Goal: Information Seeking & Learning: Learn about a topic

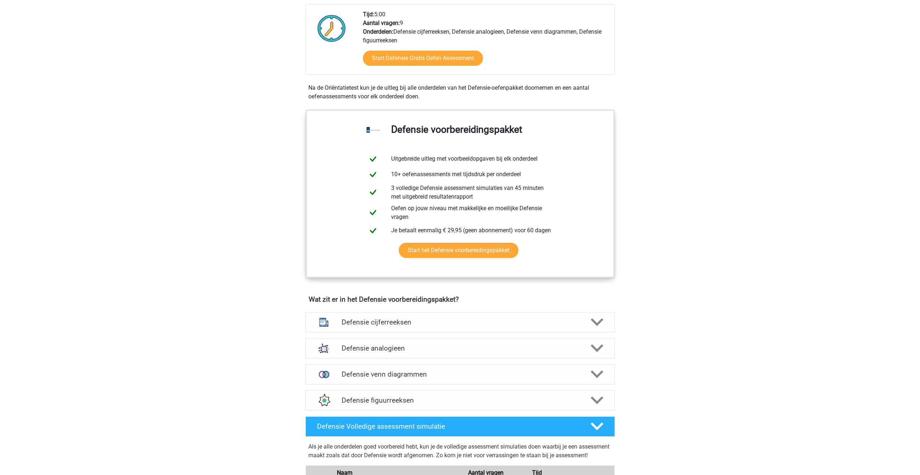
scroll to position [253, 0]
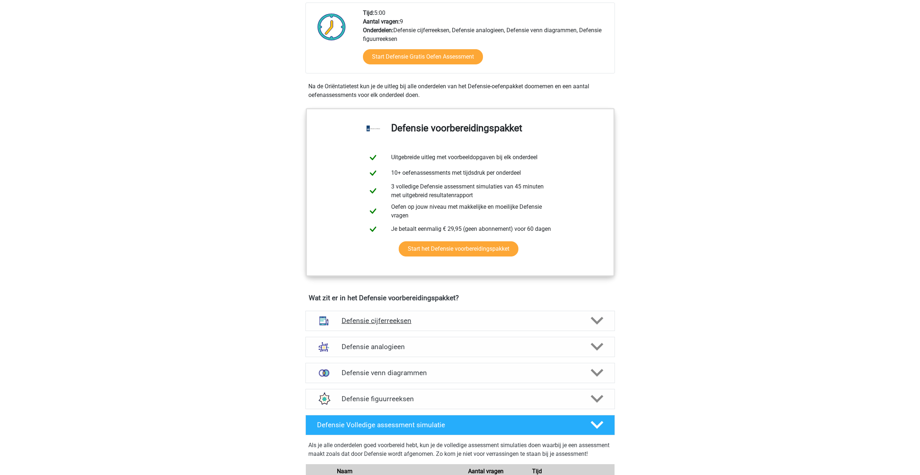
click at [607, 313] on div "Defensie cijferreeksen" at bounding box center [460, 321] width 309 height 20
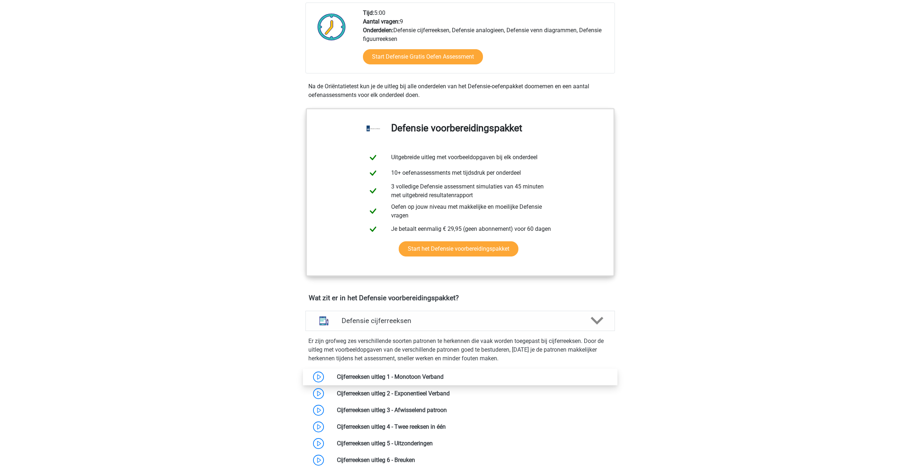
click at [444, 377] on link at bounding box center [444, 376] width 0 height 7
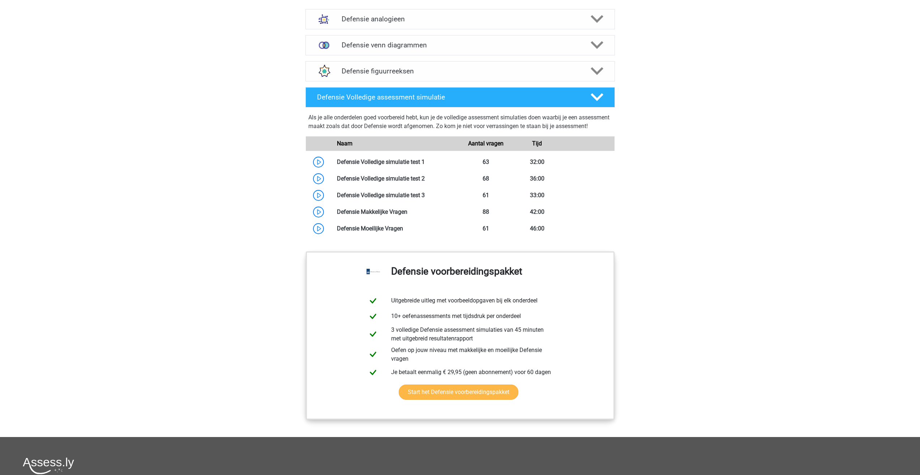
scroll to position [940, 0]
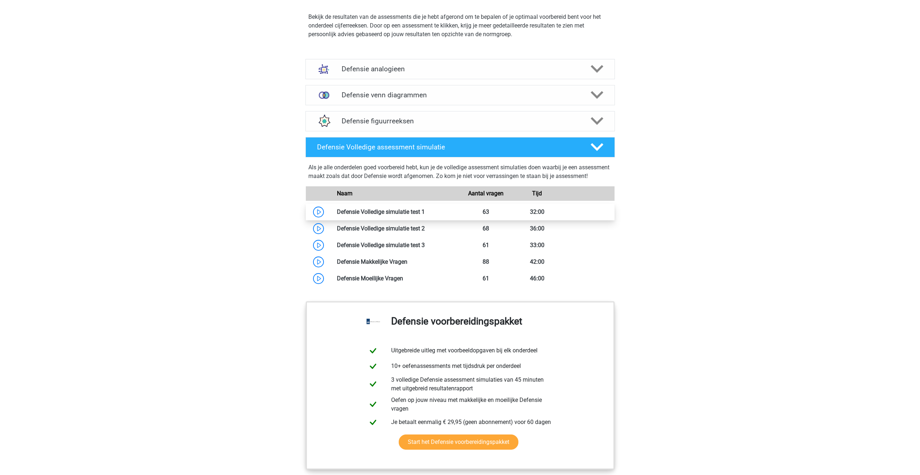
click at [425, 215] on link at bounding box center [425, 211] width 0 height 7
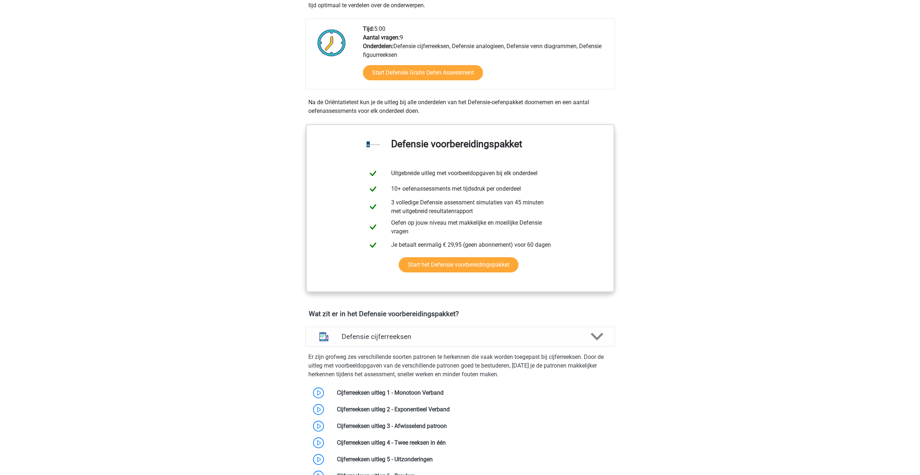
scroll to position [253, 0]
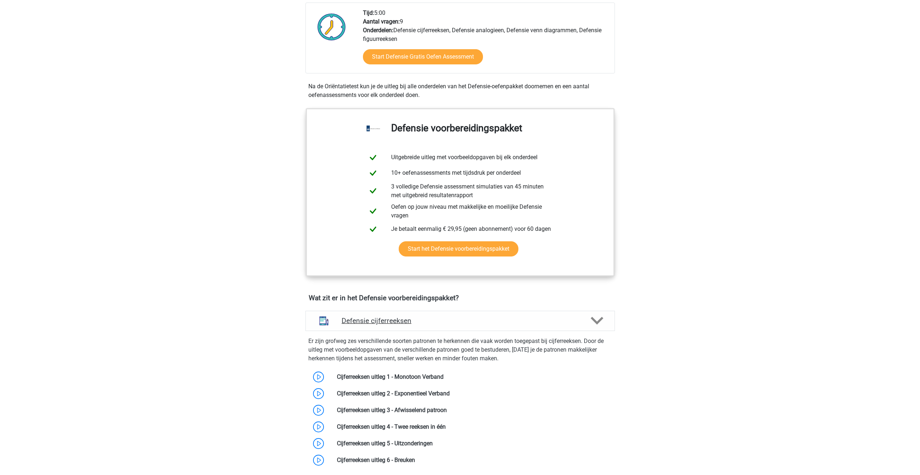
click at [600, 323] on icon at bounding box center [597, 320] width 13 height 13
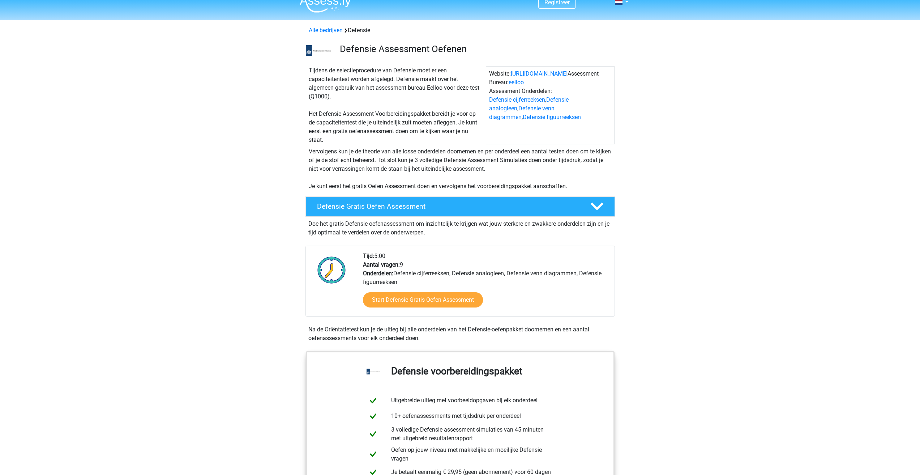
scroll to position [0, 0]
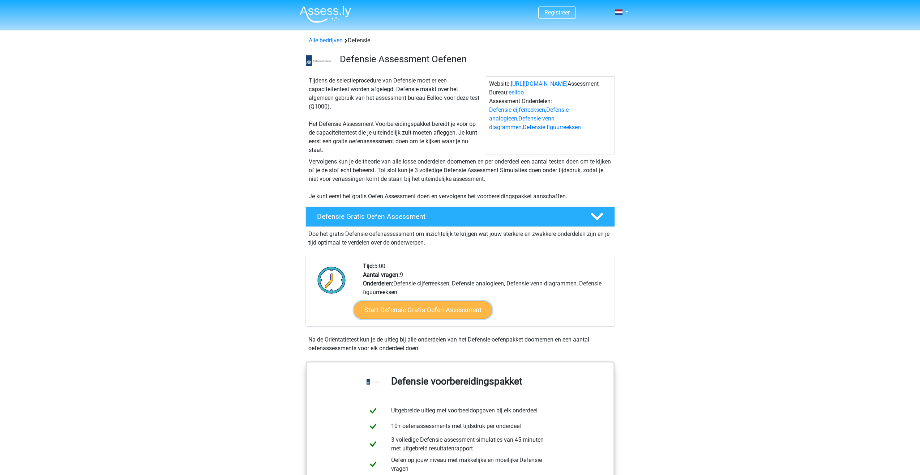
click at [416, 307] on link "Start Defensie Gratis Oefen Assessment" at bounding box center [423, 309] width 138 height 17
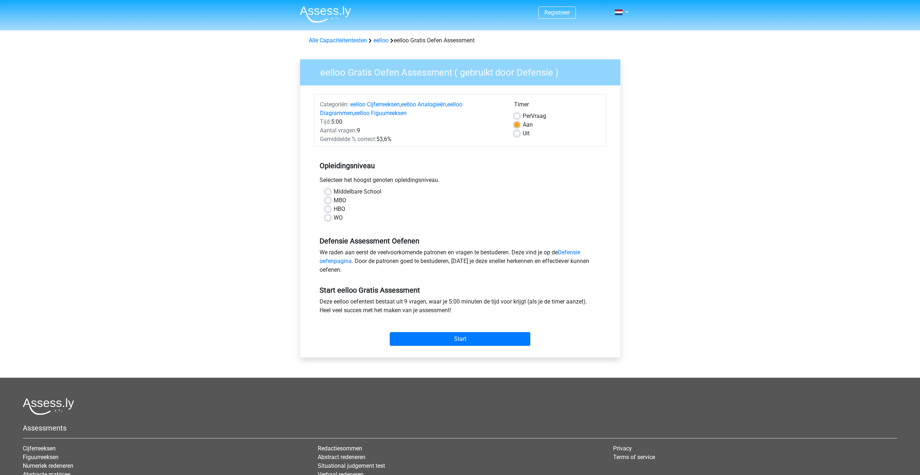
click at [335, 207] on label "HBO" at bounding box center [340, 209] width 12 height 9
click at [331, 207] on input "HBO" at bounding box center [328, 208] width 6 height 7
radio input "true"
click at [465, 338] on input "Start" at bounding box center [460, 339] width 141 height 14
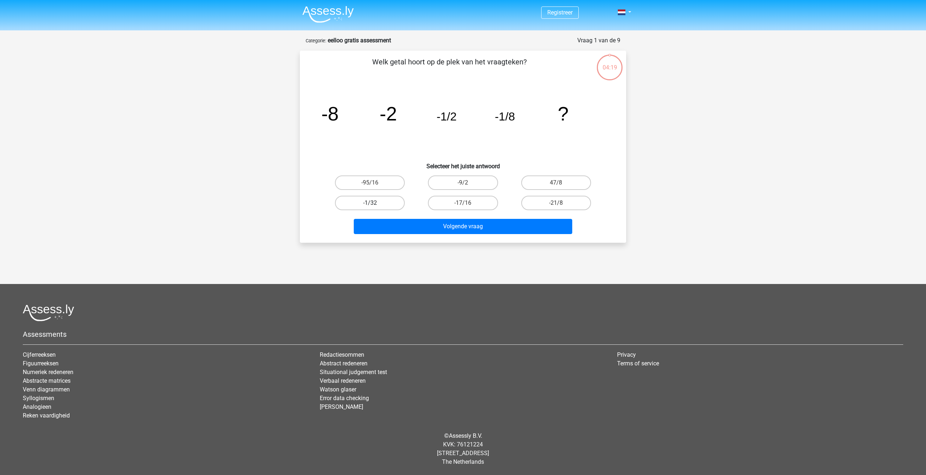
click at [389, 205] on label "-1/32" at bounding box center [370, 203] width 70 height 14
click at [375, 205] on input "-1/32" at bounding box center [372, 205] width 5 height 5
radio input "true"
click at [467, 229] on button "Volgende vraag" at bounding box center [463, 226] width 219 height 15
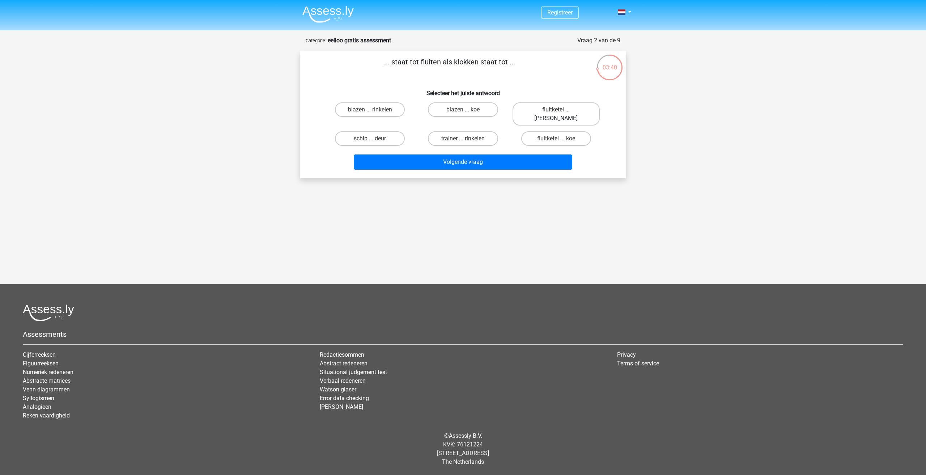
click at [536, 111] on label "fluitketel ... luiden" at bounding box center [555, 113] width 87 height 23
click at [556, 111] on input "fluitketel ... luiden" at bounding box center [558, 112] width 5 height 5
radio input "true"
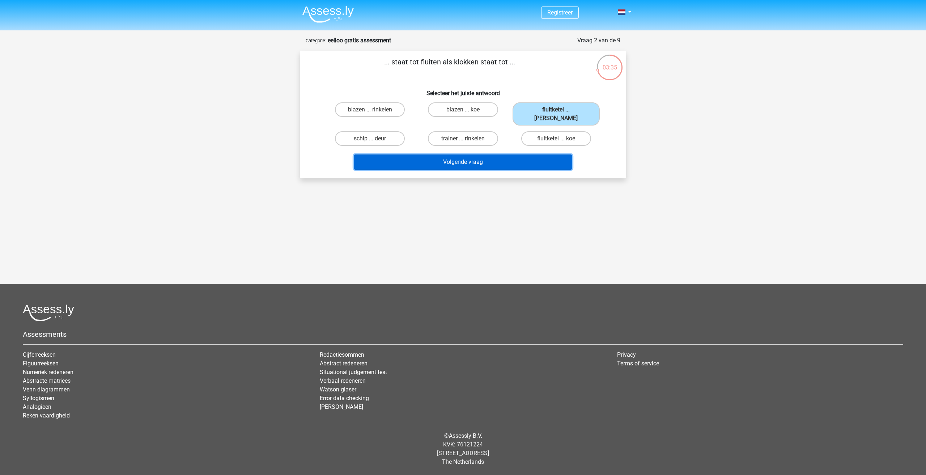
click at [511, 154] on button "Volgende vraag" at bounding box center [463, 161] width 219 height 15
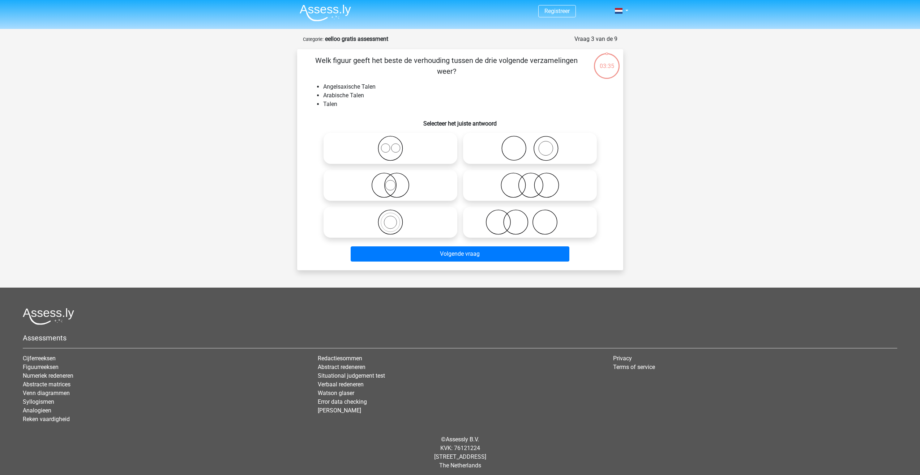
scroll to position [5, 0]
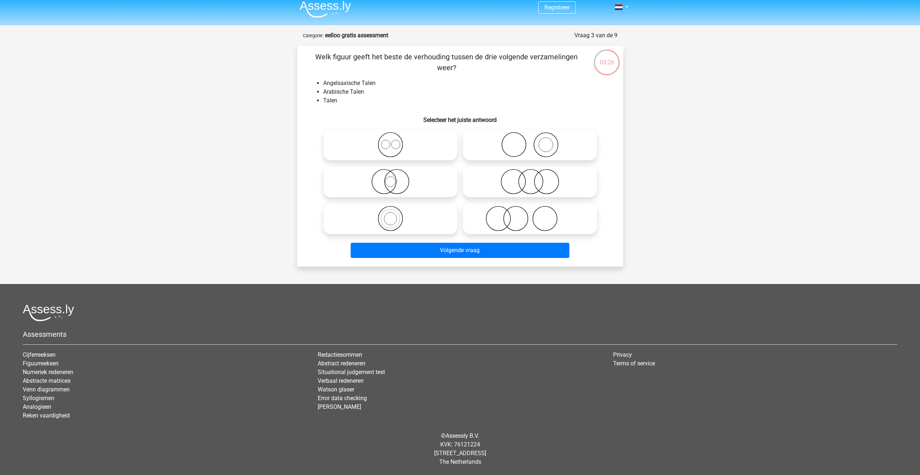
click at [534, 184] on circle at bounding box center [546, 182] width 24 height 24
click at [534, 178] on input "radio" at bounding box center [532, 175] width 5 height 5
radio input "true"
click at [531, 144] on icon at bounding box center [530, 144] width 128 height 25
click at [531, 141] on input "radio" at bounding box center [532, 138] width 5 height 5
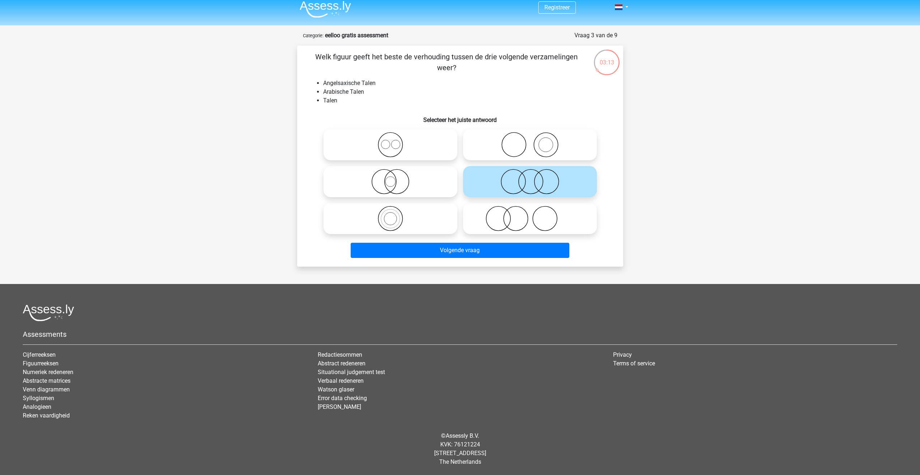
radio input "true"
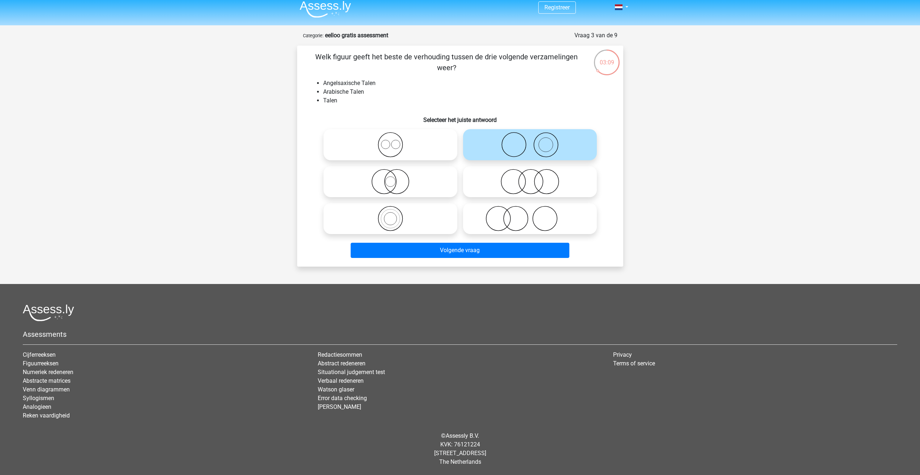
click at [413, 208] on icon at bounding box center [390, 218] width 128 height 25
click at [395, 210] on input "radio" at bounding box center [392, 212] width 5 height 5
radio input "true"
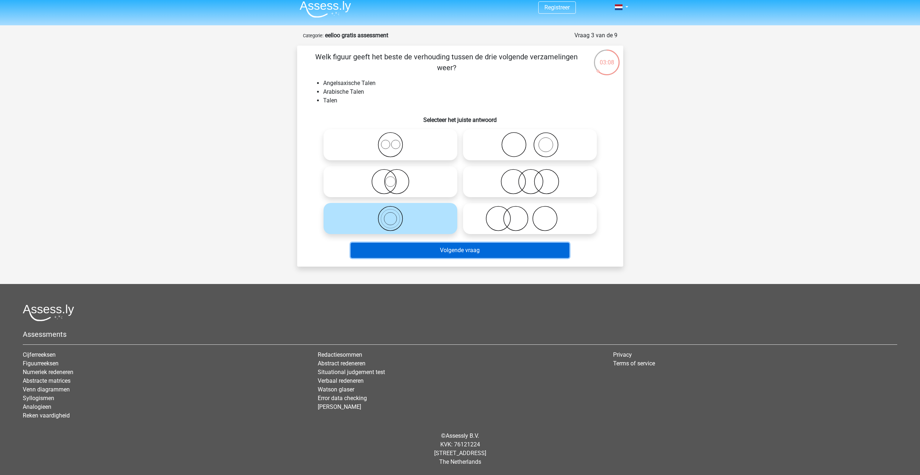
click at [514, 252] on button "Volgende vraag" at bounding box center [460, 250] width 219 height 15
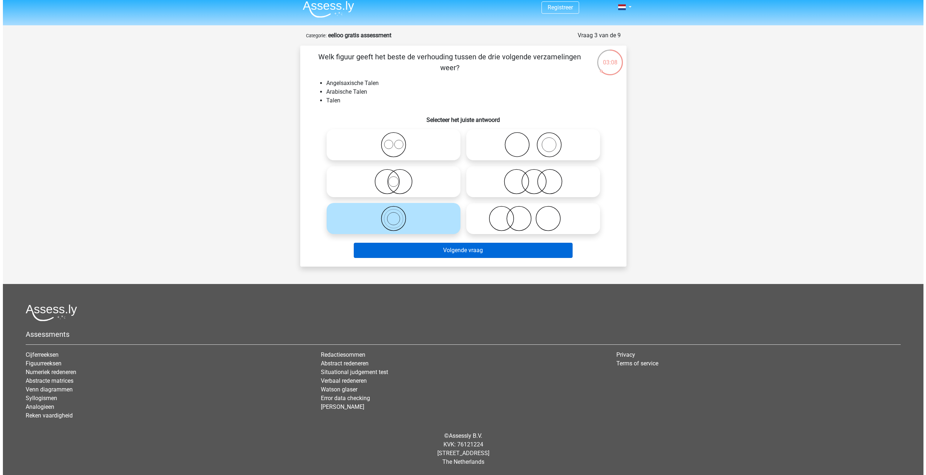
scroll to position [0, 0]
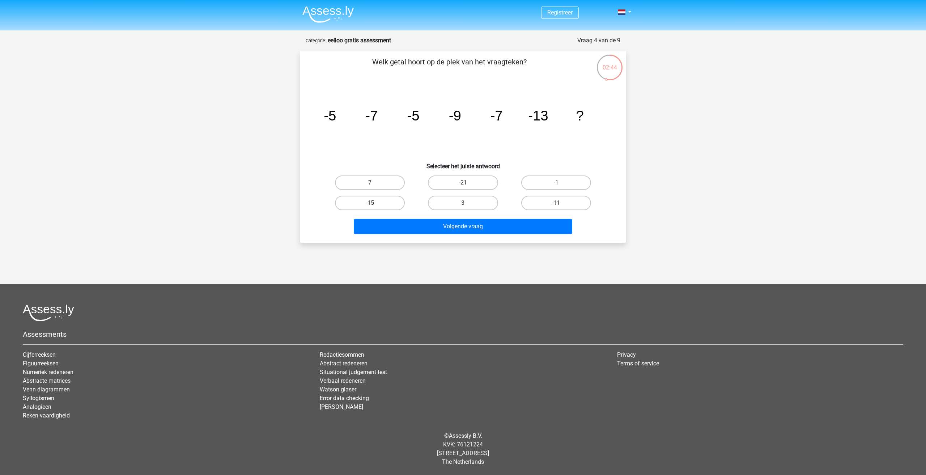
click at [394, 201] on label "-15" at bounding box center [370, 203] width 70 height 14
click at [375, 203] on input "-15" at bounding box center [372, 205] width 5 height 5
radio input "true"
click at [561, 195] on div "-11" at bounding box center [555, 203] width 93 height 20
click at [565, 201] on label "-11" at bounding box center [556, 203] width 70 height 14
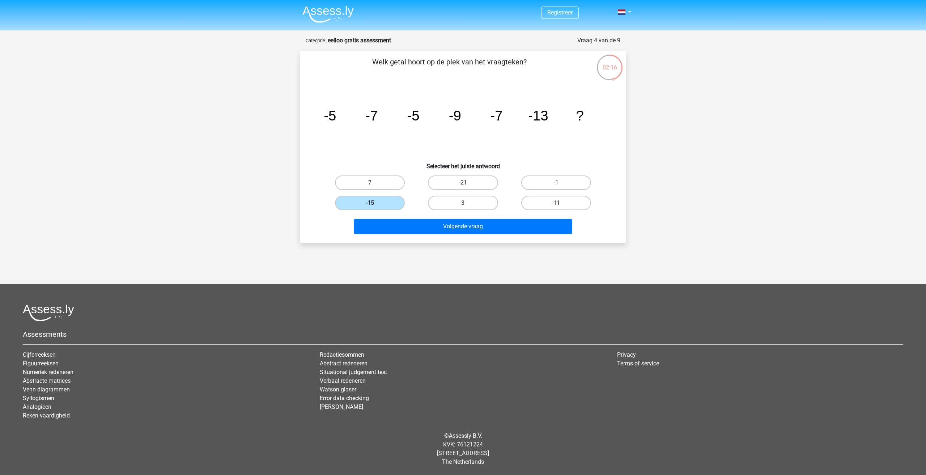
click at [560, 203] on input "-11" at bounding box center [558, 205] width 5 height 5
radio input "true"
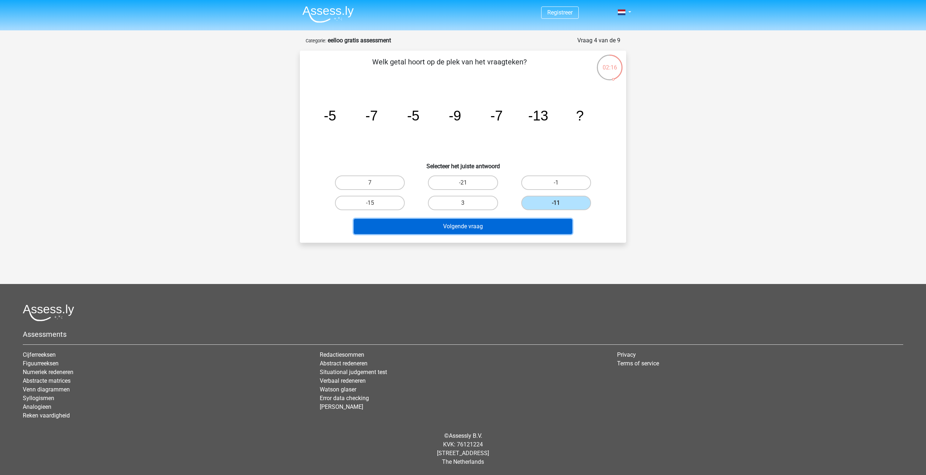
click at [559, 223] on button "Volgende vraag" at bounding box center [463, 226] width 219 height 15
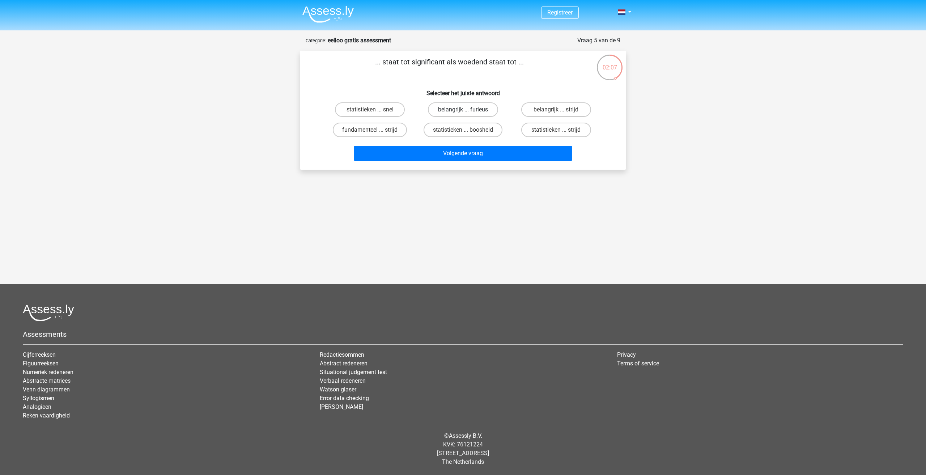
click at [456, 112] on label "belangrijk ... furieus" at bounding box center [463, 109] width 70 height 14
click at [463, 112] on input "belangrijk ... furieus" at bounding box center [465, 112] width 5 height 5
radio input "true"
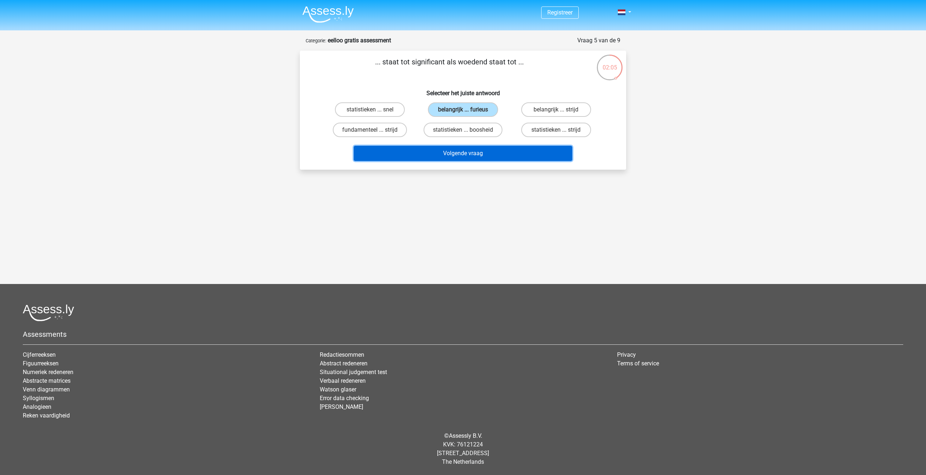
click at [496, 149] on button "Volgende vraag" at bounding box center [463, 153] width 219 height 15
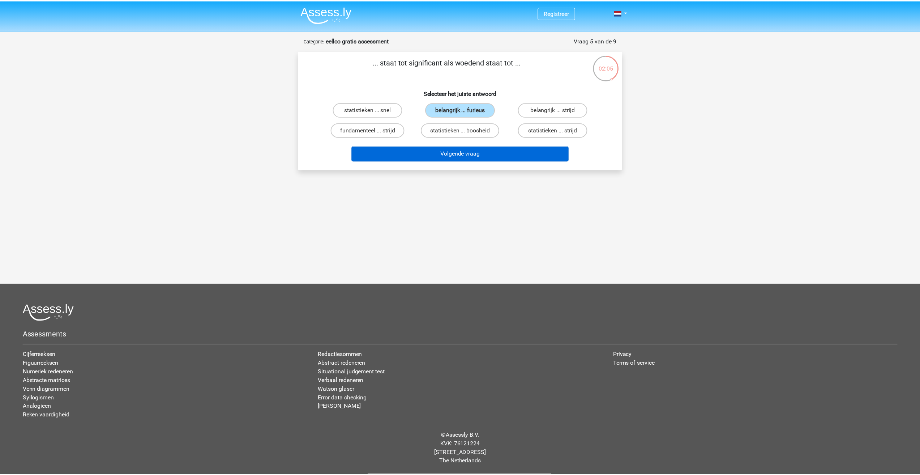
scroll to position [5, 0]
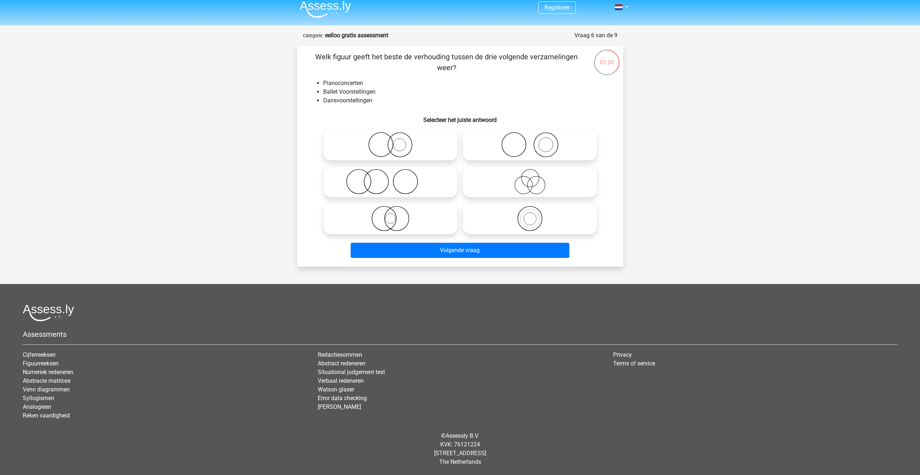
click at [402, 183] on icon at bounding box center [390, 181] width 128 height 25
click at [395, 178] on input "radio" at bounding box center [392, 175] width 5 height 5
radio input "true"
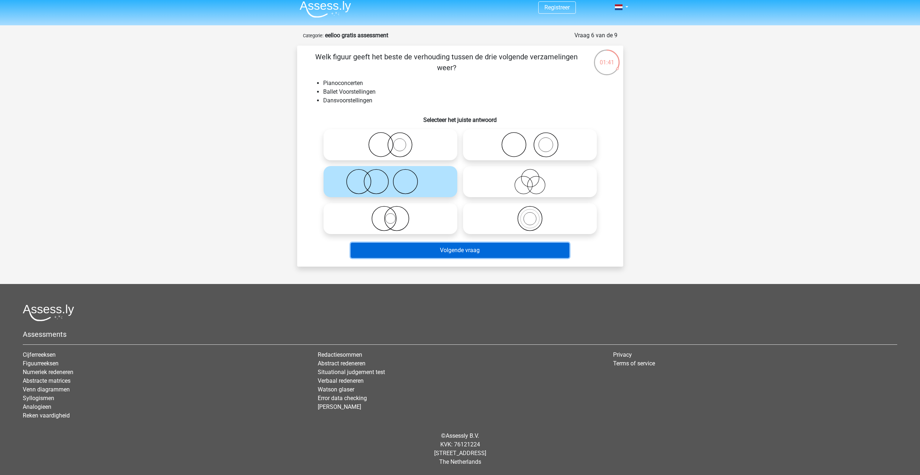
click at [459, 250] on button "Volgende vraag" at bounding box center [460, 250] width 219 height 15
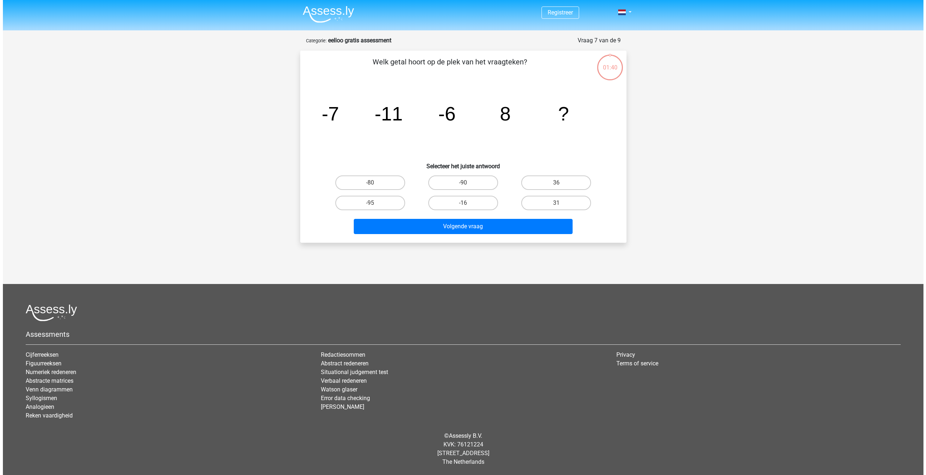
scroll to position [0, 0]
click at [544, 181] on label "36" at bounding box center [556, 182] width 70 height 14
click at [556, 183] on input "36" at bounding box center [558, 185] width 5 height 5
radio input "true"
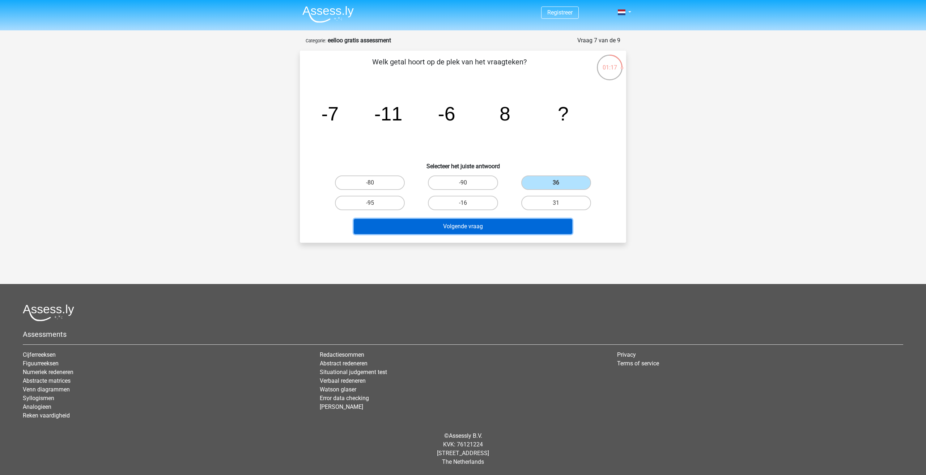
click at [521, 222] on button "Volgende vraag" at bounding box center [463, 226] width 219 height 15
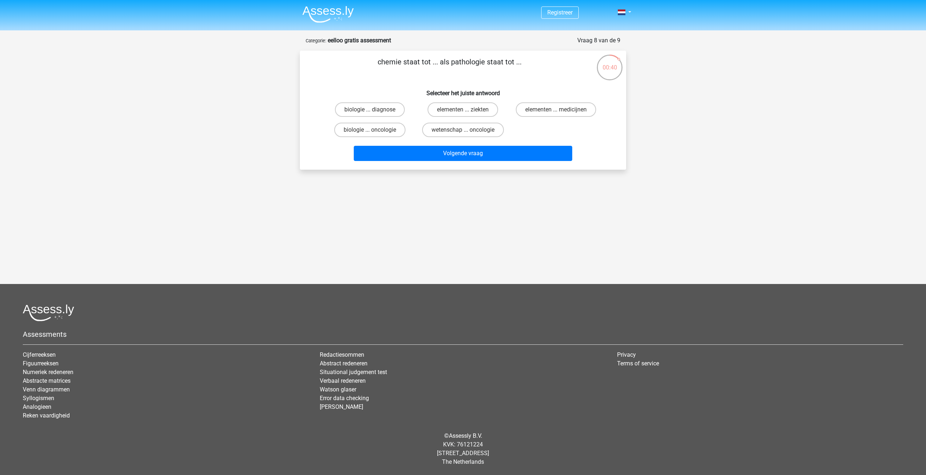
drag, startPoint x: 483, startPoint y: 131, endPoint x: 491, endPoint y: 140, distance: 12.0
click at [483, 131] on label "wetenschap ... oncologie" at bounding box center [463, 130] width 82 height 14
click at [467, 131] on input "wetenschap ... oncologie" at bounding box center [465, 132] width 5 height 5
radio input "true"
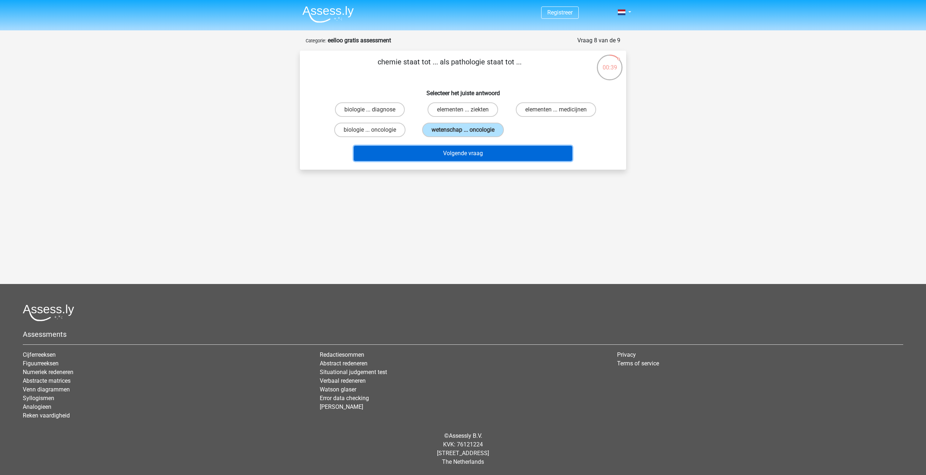
click at [496, 149] on button "Volgende vraag" at bounding box center [463, 153] width 219 height 15
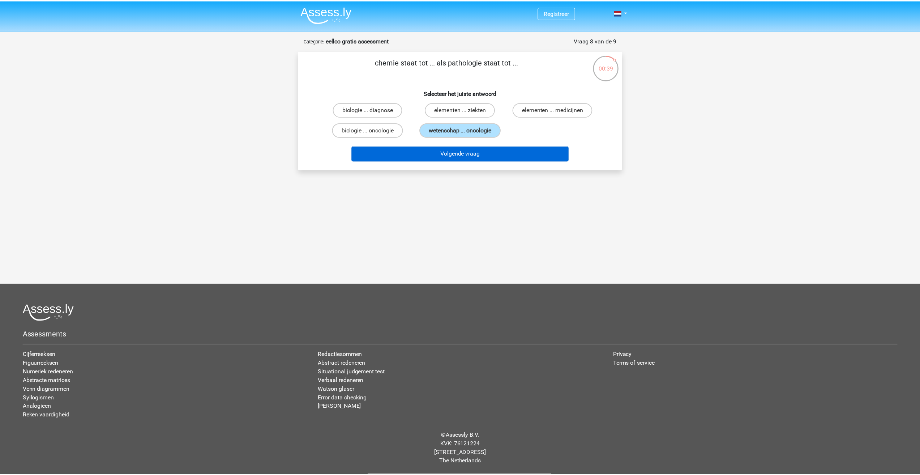
scroll to position [5, 0]
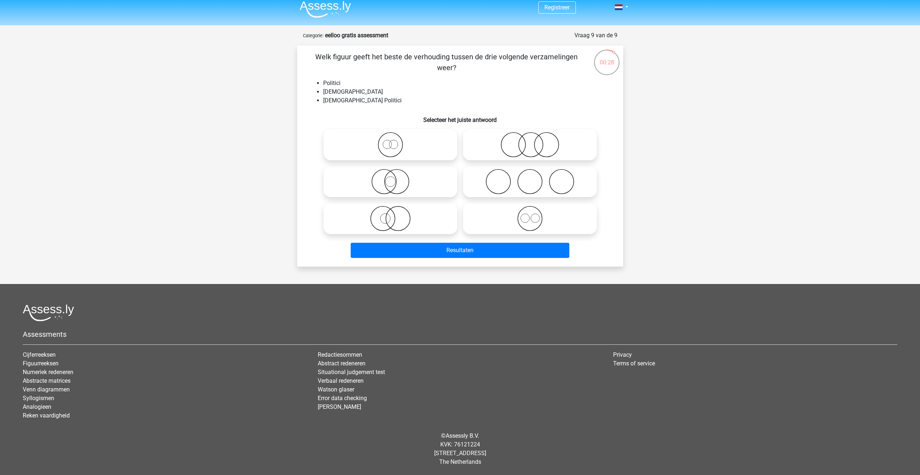
click at [426, 183] on icon at bounding box center [390, 181] width 128 height 25
click at [395, 178] on input "radio" at bounding box center [392, 175] width 5 height 5
radio input "true"
click at [540, 149] on icon at bounding box center [530, 144] width 128 height 25
click at [535, 141] on input "radio" at bounding box center [532, 138] width 5 height 5
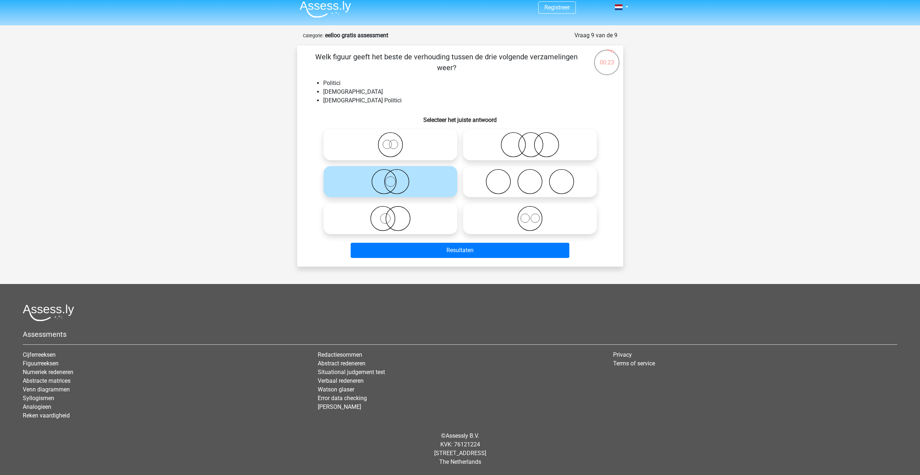
radio input "true"
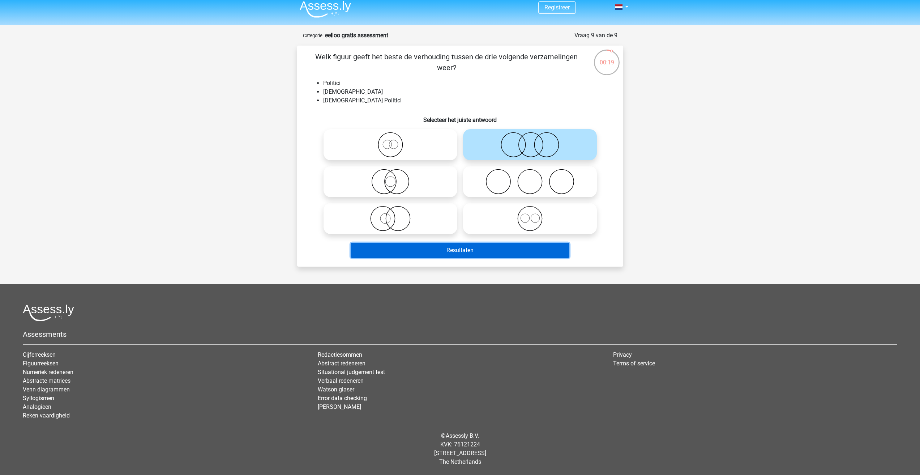
click at [538, 245] on button "Resultaten" at bounding box center [460, 250] width 219 height 15
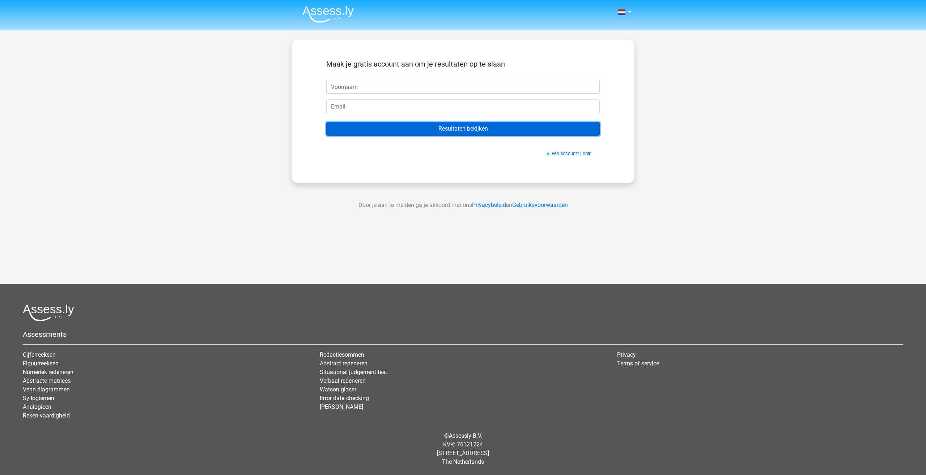
click at [518, 128] on input "Resultaten bekijken" at bounding box center [462, 129] width 273 height 14
type input "bart"
click at [471, 111] on input "email" at bounding box center [462, 106] width 273 height 14
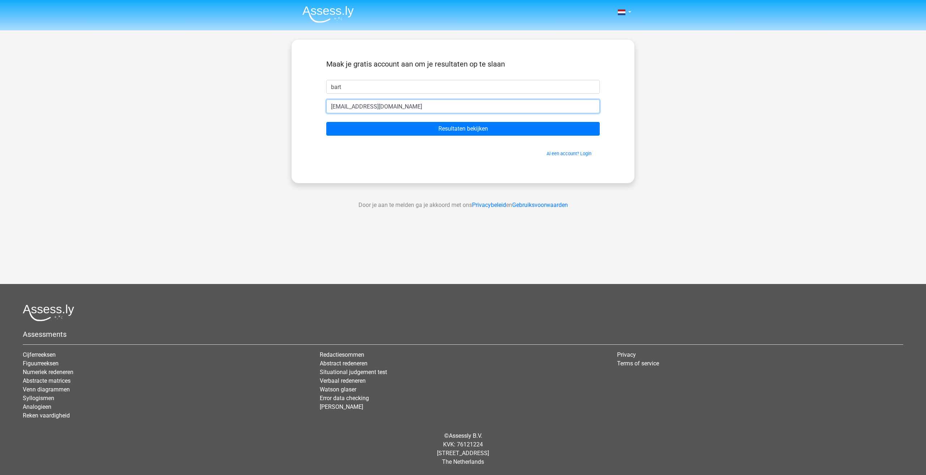
type input "bart@gmail.com"
click at [326, 122] on input "Resultaten bekijken" at bounding box center [462, 129] width 273 height 14
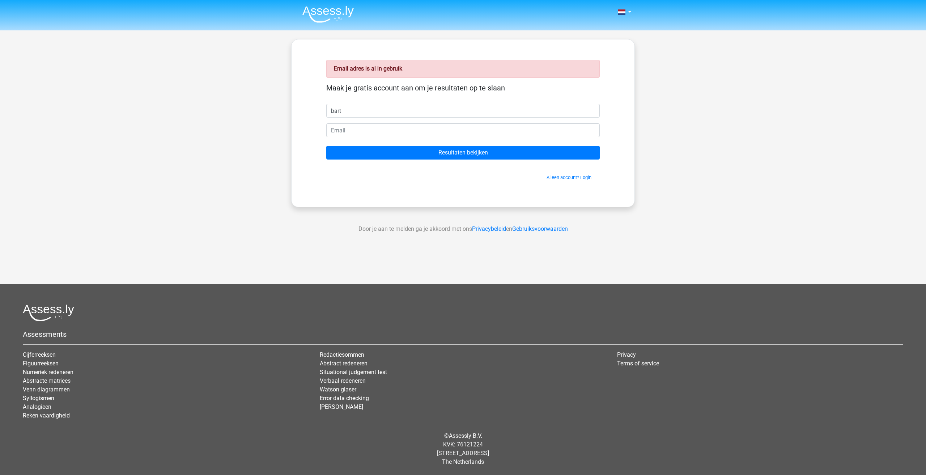
type input "bart"
type input "[EMAIL_ADDRESS][DOMAIN_NAME]"
click at [326, 146] on input "Resultaten bekijken" at bounding box center [462, 153] width 273 height 14
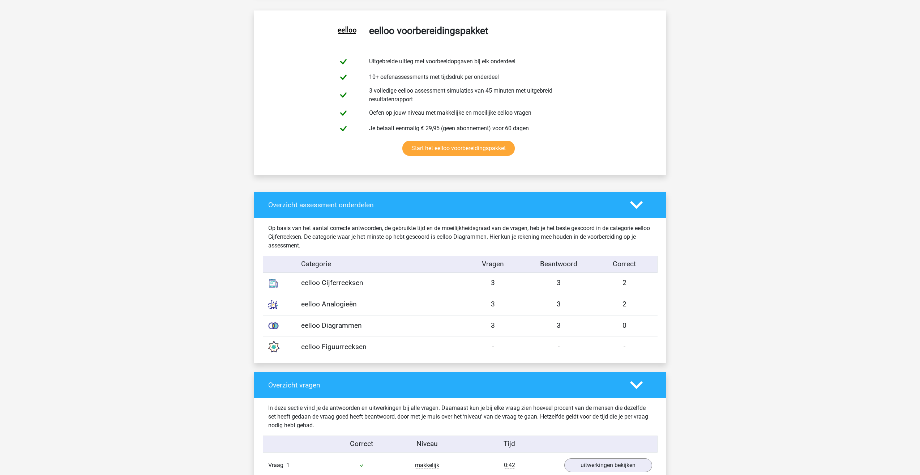
scroll to position [434, 0]
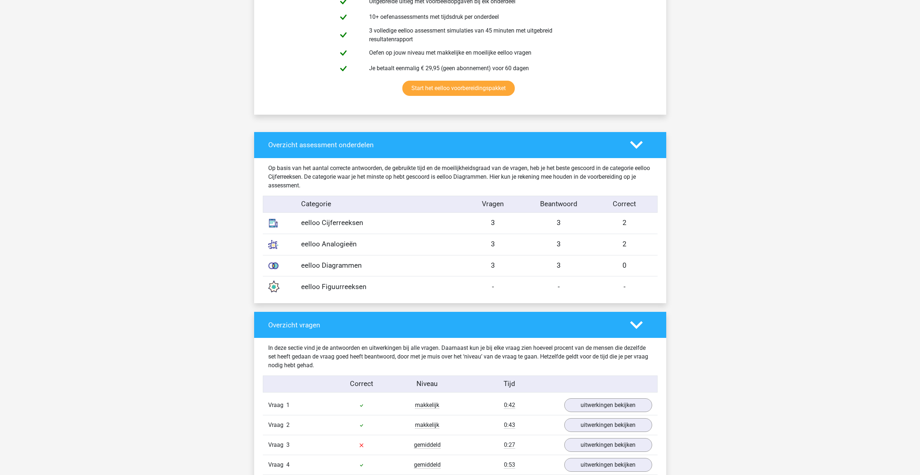
click at [316, 265] on div "eelloo Diagrammen" at bounding box center [378, 265] width 165 height 10
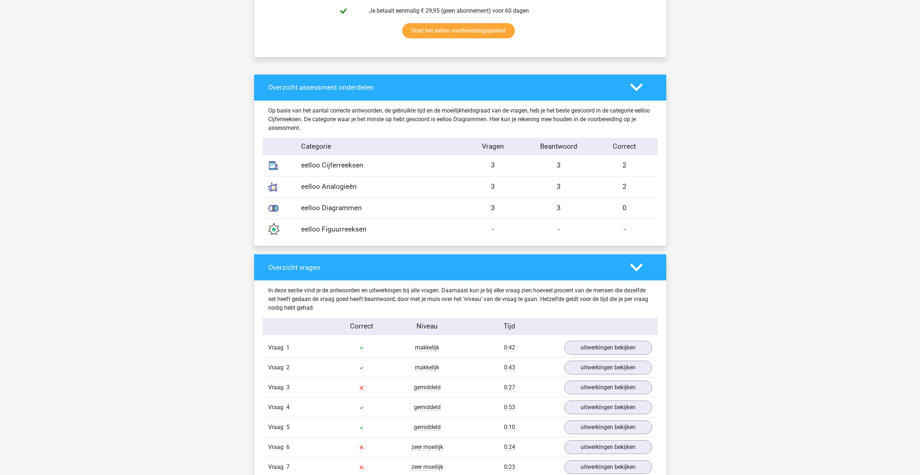
scroll to position [542, 0]
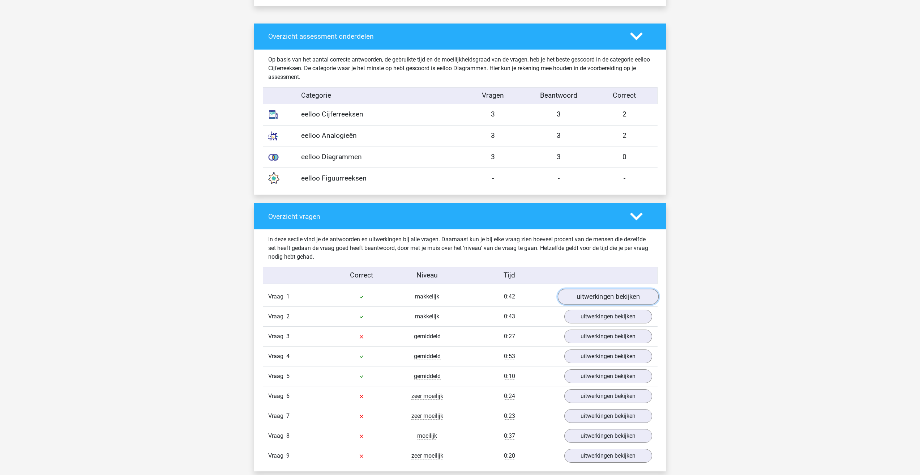
click at [610, 295] on link "uitwerkingen bekijken" at bounding box center [608, 297] width 101 height 16
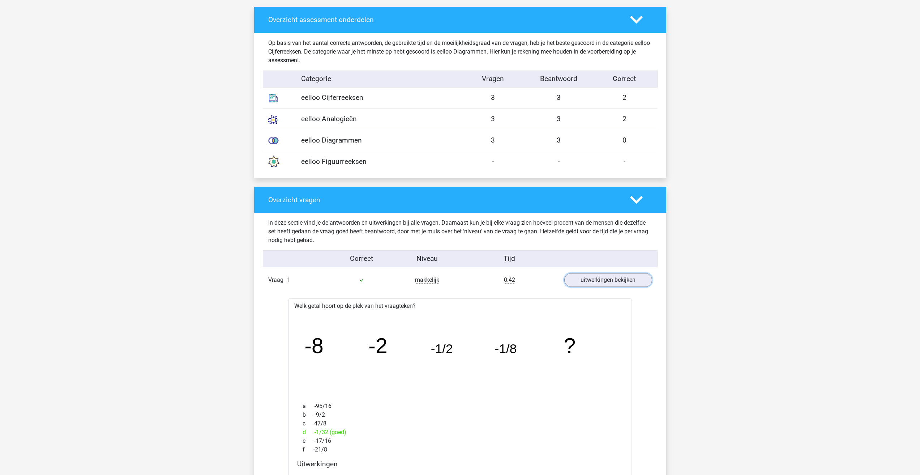
scroll to position [651, 0]
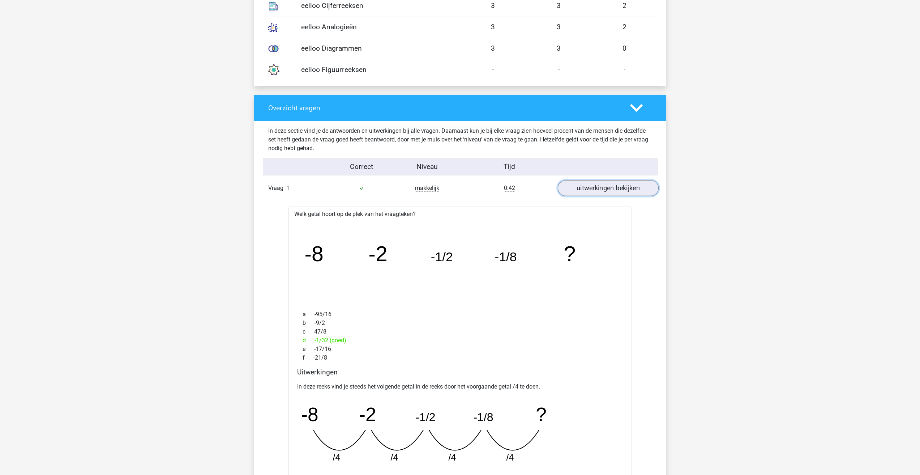
click at [625, 188] on link "uitwerkingen bekijken" at bounding box center [608, 188] width 101 height 16
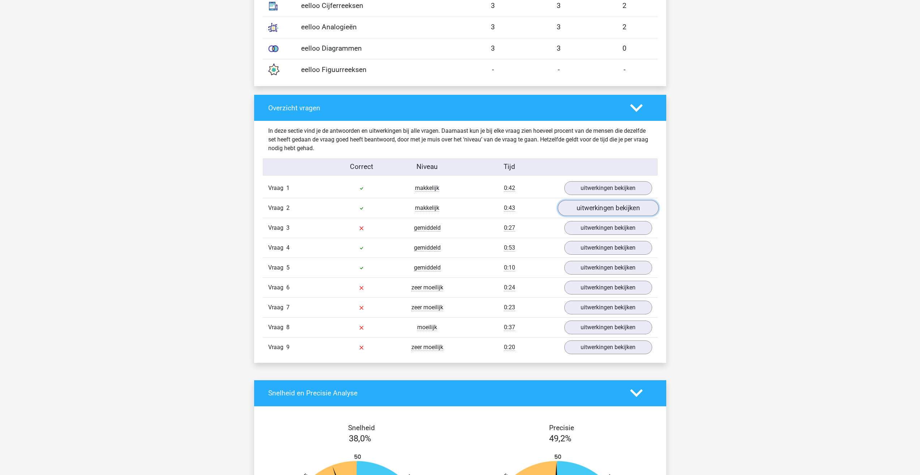
click at [624, 210] on link "uitwerkingen bekijken" at bounding box center [608, 208] width 101 height 16
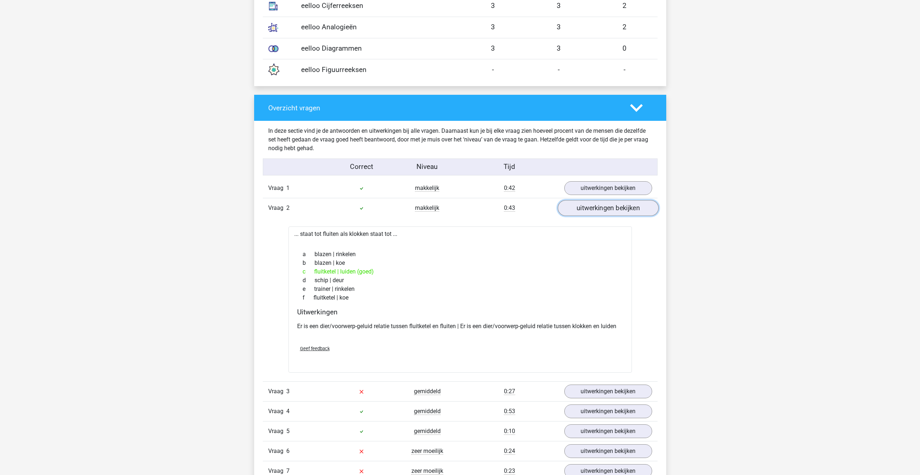
click at [625, 208] on link "uitwerkingen bekijken" at bounding box center [608, 208] width 101 height 16
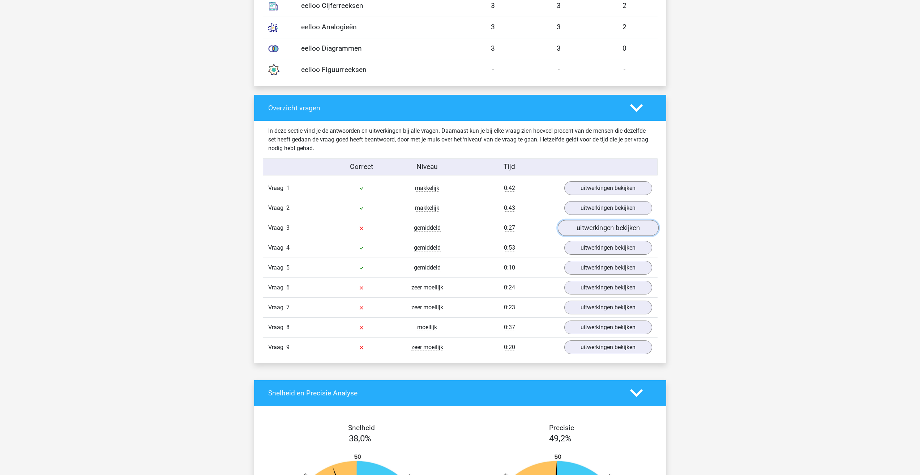
click at [624, 230] on link "uitwerkingen bekijken" at bounding box center [608, 228] width 101 height 16
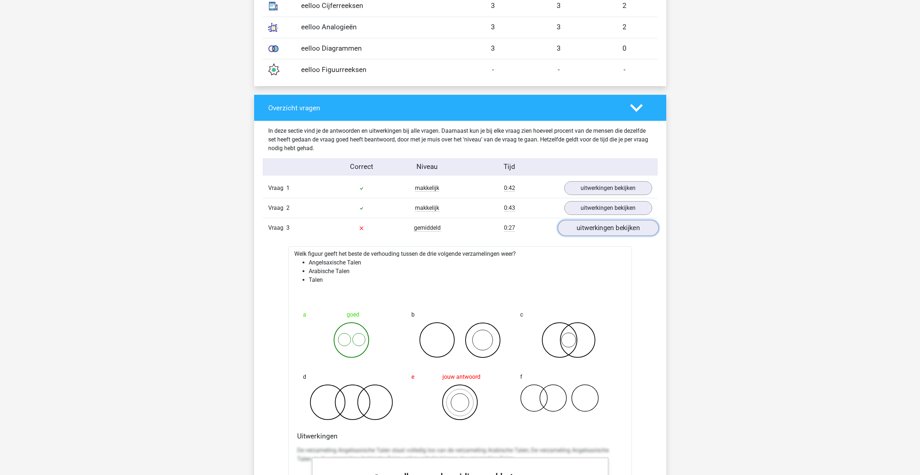
click at [614, 223] on link "uitwerkingen bekijken" at bounding box center [608, 228] width 101 height 16
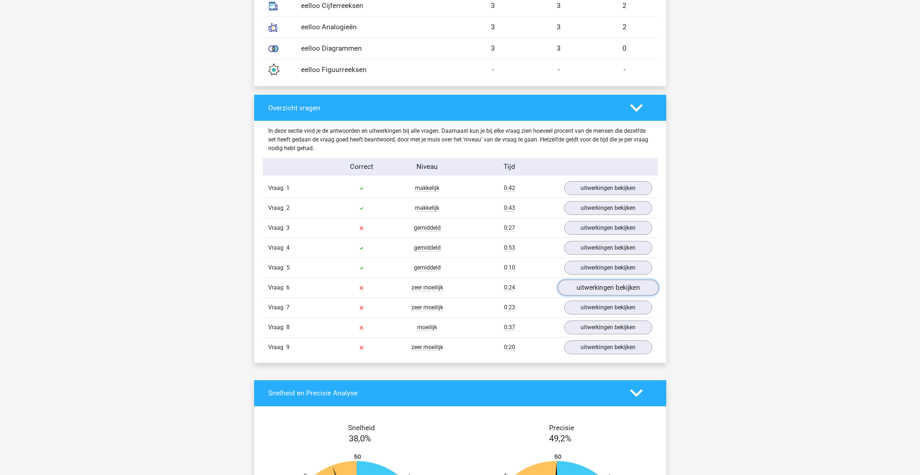
click at [602, 286] on link "uitwerkingen bekijken" at bounding box center [608, 287] width 101 height 16
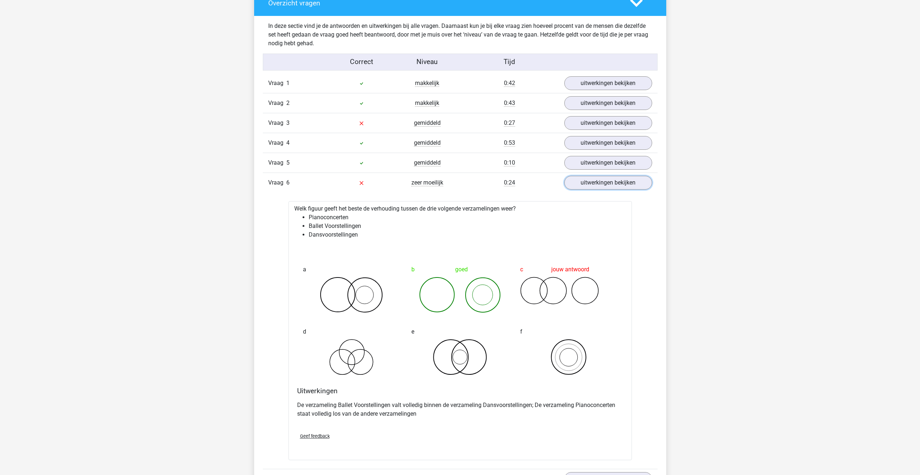
scroll to position [759, 0]
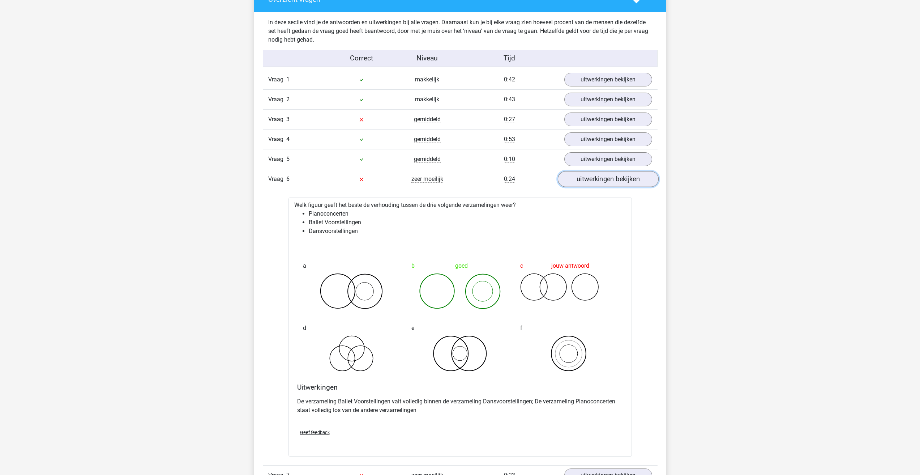
click at [611, 176] on link "uitwerkingen bekijken" at bounding box center [608, 179] width 101 height 16
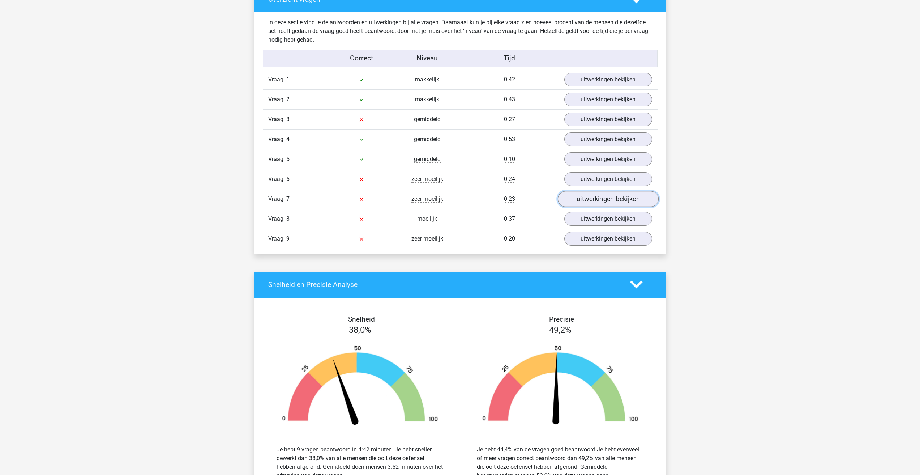
click at [610, 197] on link "uitwerkingen bekijken" at bounding box center [608, 199] width 101 height 16
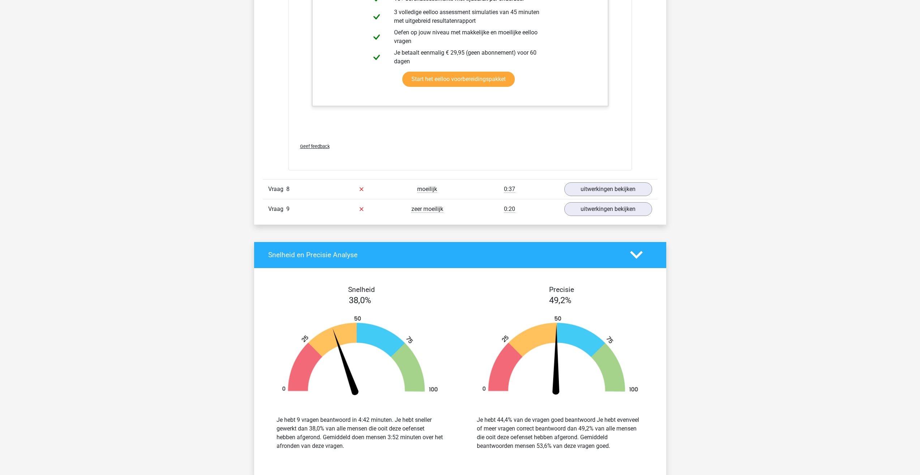
scroll to position [1302, 0]
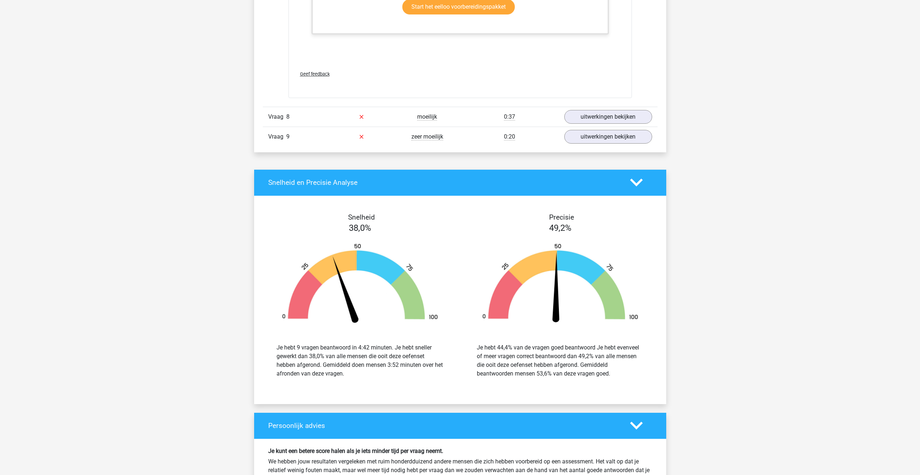
click at [618, 124] on div "Vraag 8 moeilijk 0:37 uitwerkingen bekijken" at bounding box center [460, 117] width 395 height 20
click at [620, 118] on link "uitwerkingen bekijken" at bounding box center [608, 117] width 101 height 16
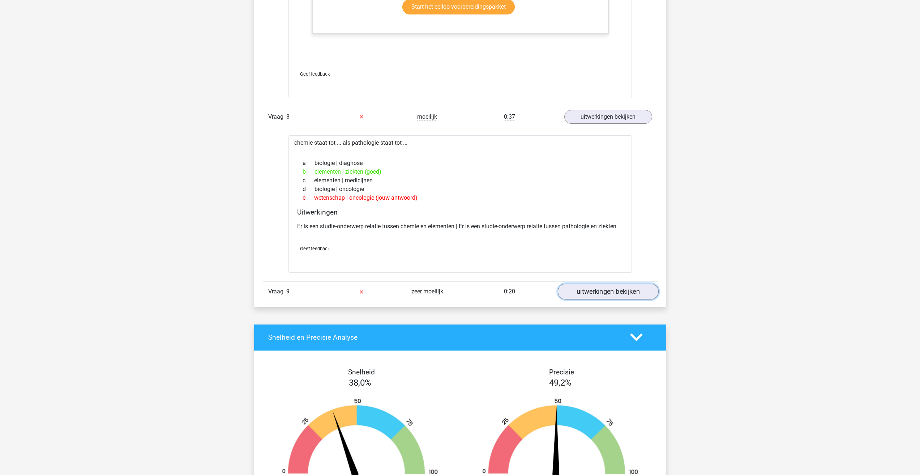
click at [633, 294] on link "uitwerkingen bekijken" at bounding box center [608, 291] width 101 height 16
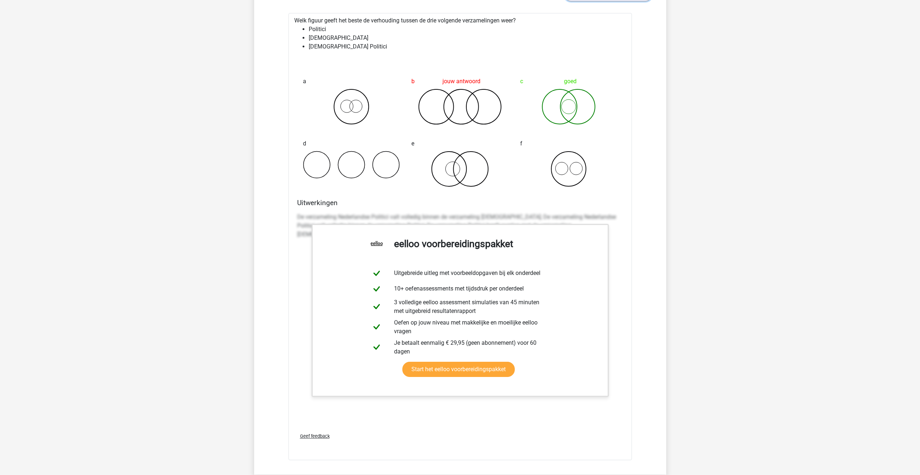
scroll to position [1627, 0]
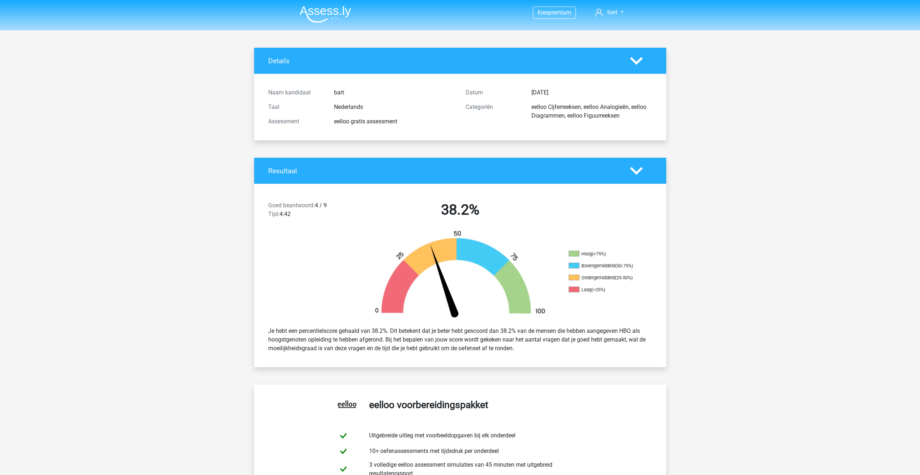
drag, startPoint x: 0, startPoint y: 0, endPoint x: 75, endPoint y: 0, distance: 74.8
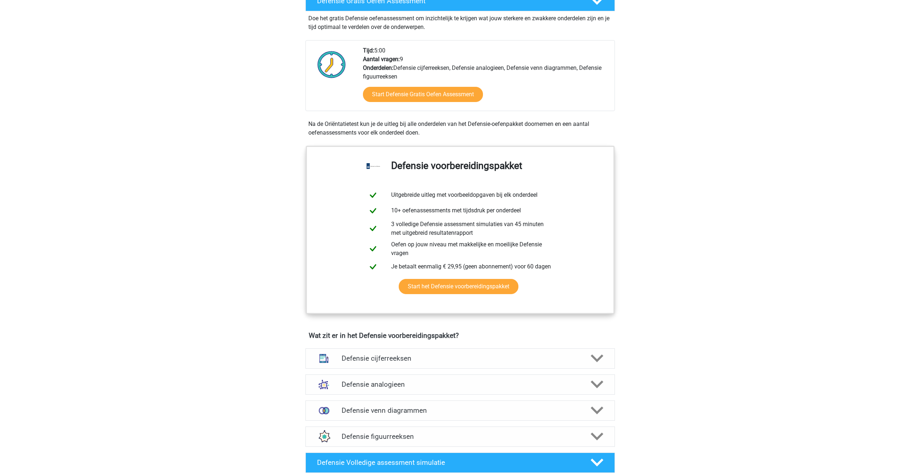
scroll to position [217, 0]
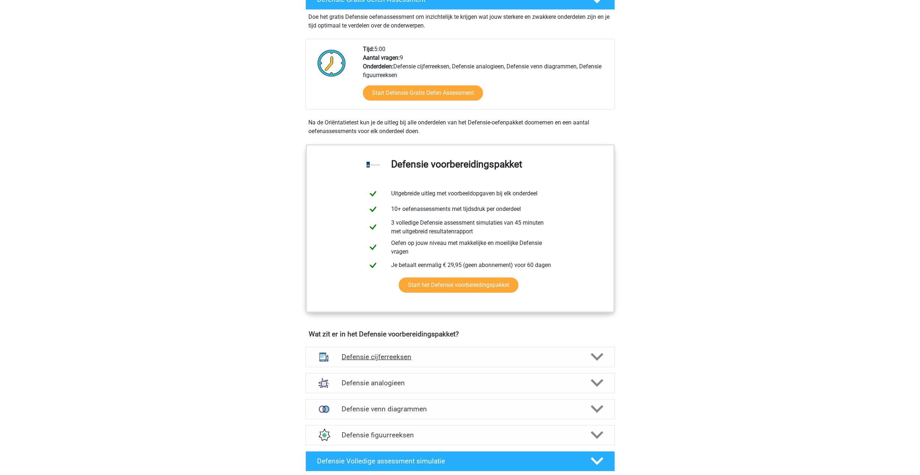
click at [409, 353] on h4 "Defensie cijferreeksen" at bounding box center [460, 357] width 237 height 8
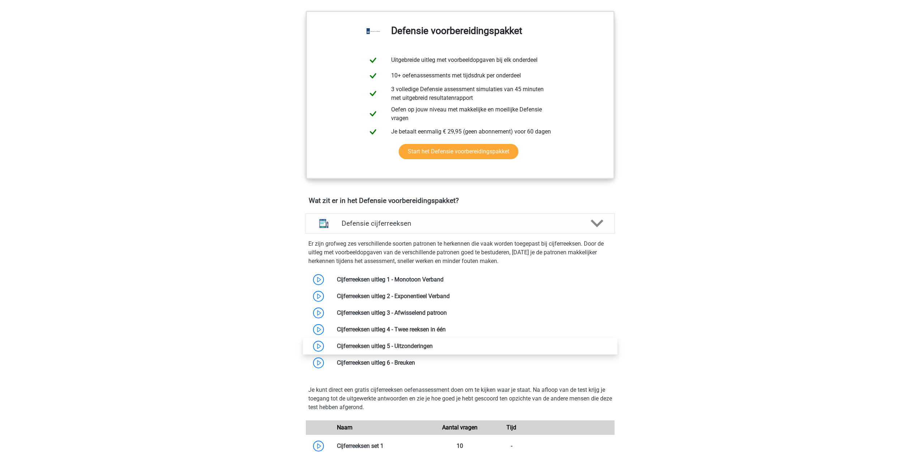
scroll to position [362, 0]
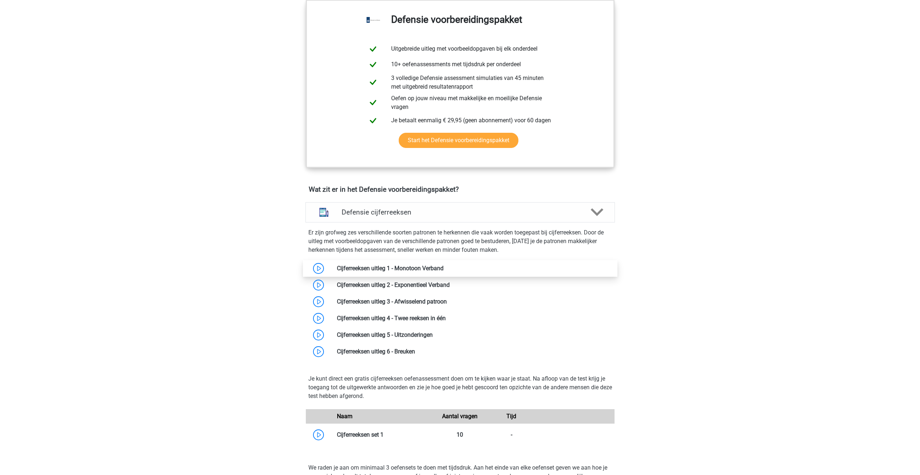
click at [444, 269] on link at bounding box center [444, 268] width 0 height 7
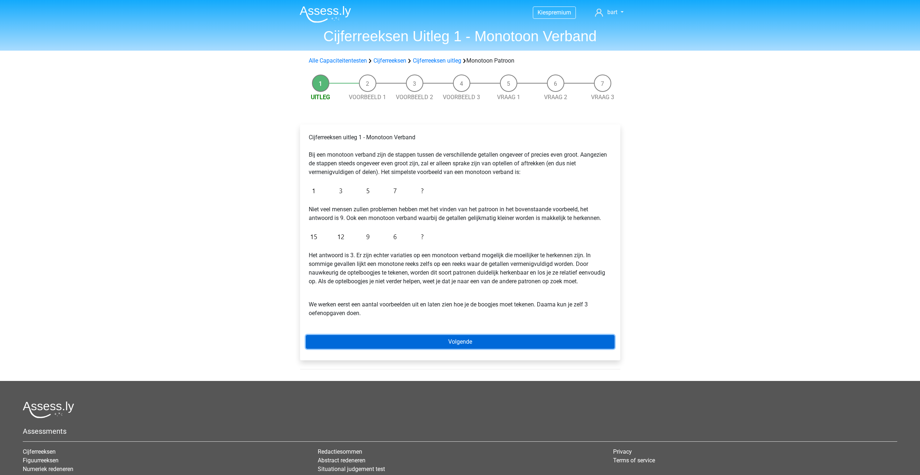
click at [448, 345] on link "Volgende" at bounding box center [460, 342] width 309 height 14
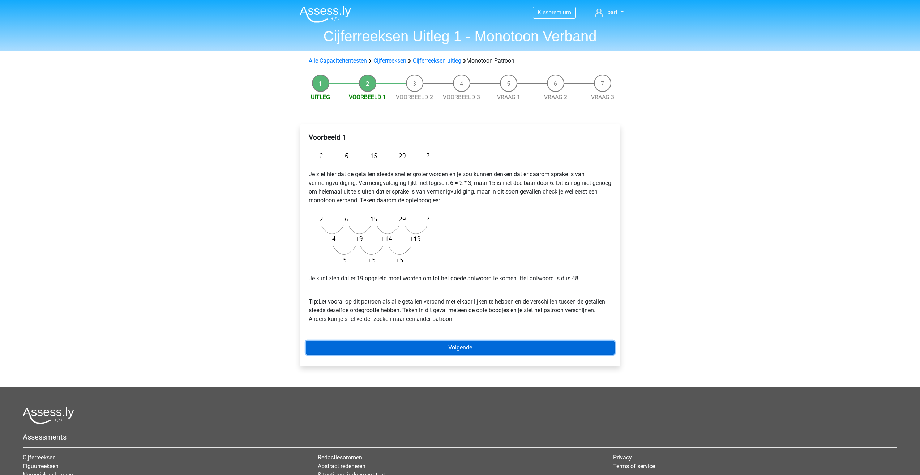
click at [453, 345] on link "Volgende" at bounding box center [460, 348] width 309 height 14
drag, startPoint x: 127, startPoint y: 152, endPoint x: 101, endPoint y: 163, distance: 28.8
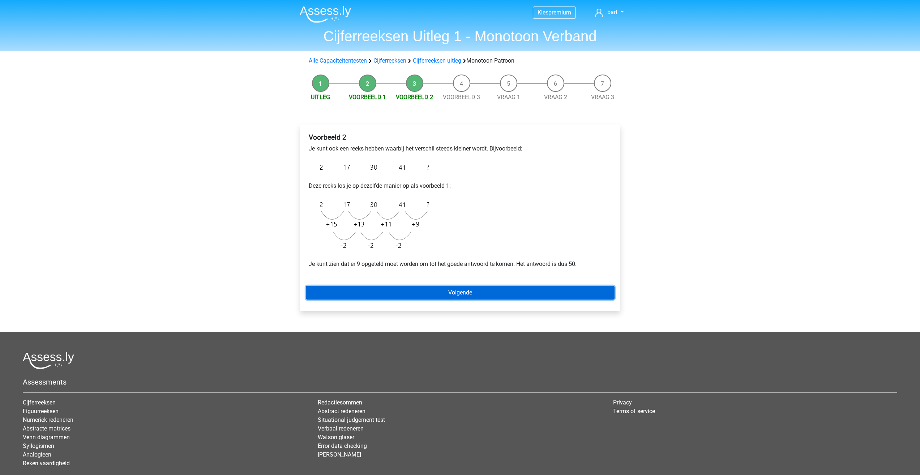
click at [451, 295] on link "Volgende" at bounding box center [460, 293] width 309 height 14
